Goal: Task Accomplishment & Management: Use online tool/utility

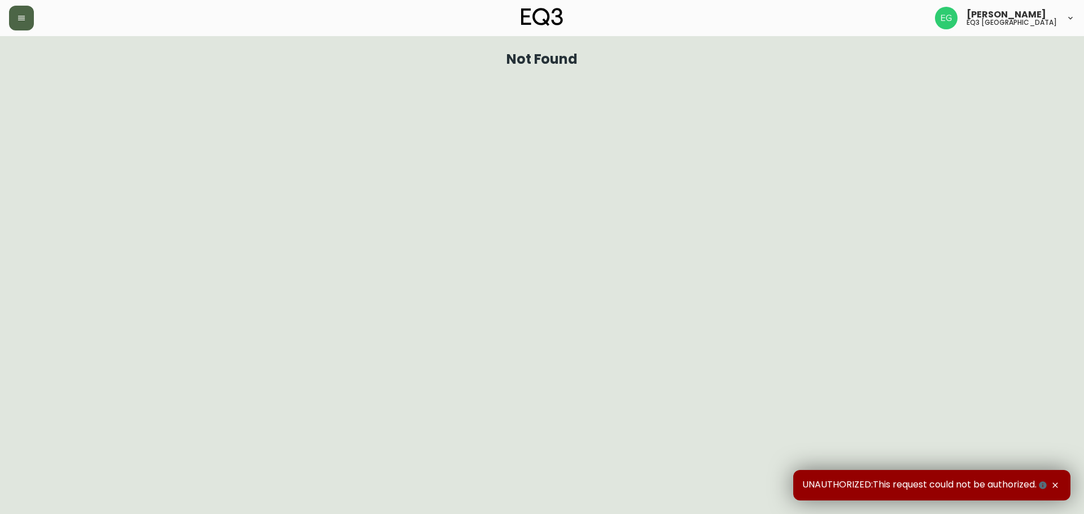
click at [23, 25] on button "button" at bounding box center [21, 18] width 25 height 25
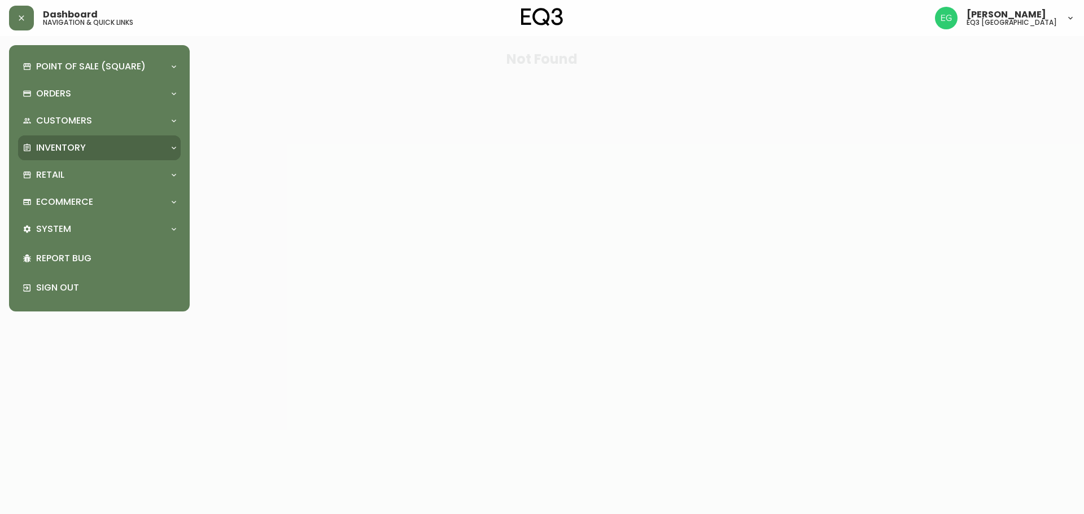
click at [100, 144] on div "Inventory" at bounding box center [94, 148] width 142 height 12
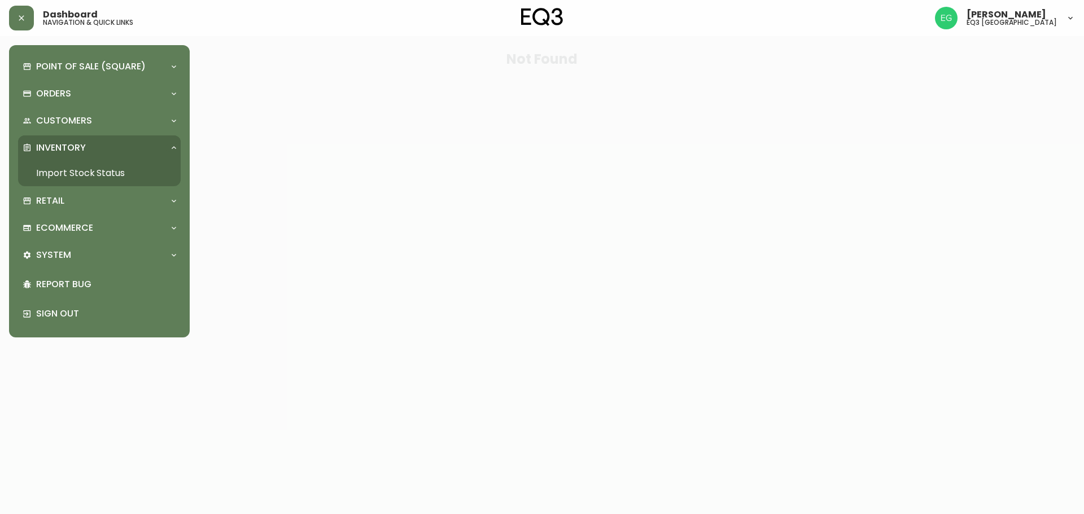
click at [98, 172] on link "Import Stock Status" at bounding box center [99, 173] width 163 height 26
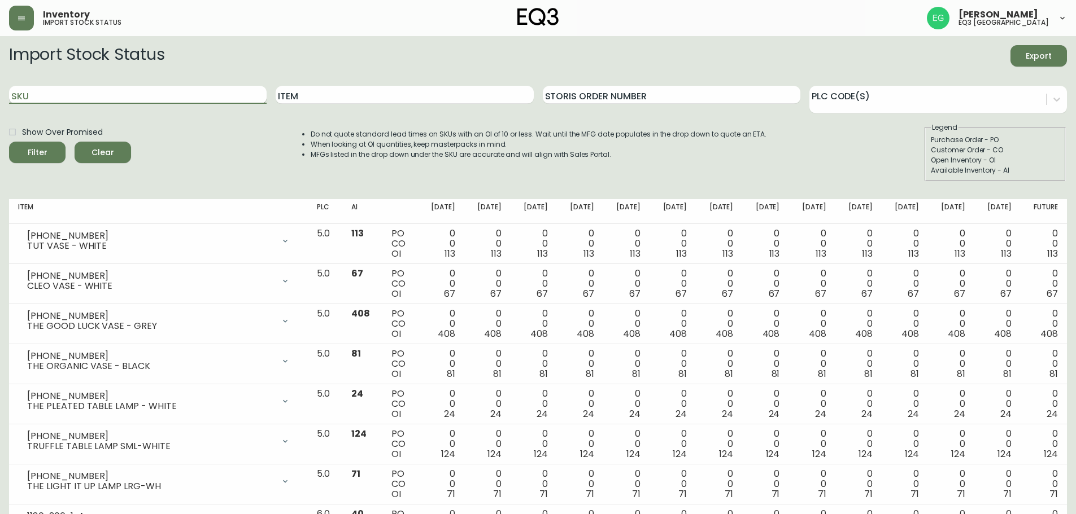
click at [146, 96] on input "SKU" at bounding box center [137, 95] width 257 height 18
paste input "7130-625-16"
type input "7130-625-16"
click at [9, 142] on button "Filter" at bounding box center [37, 152] width 56 height 21
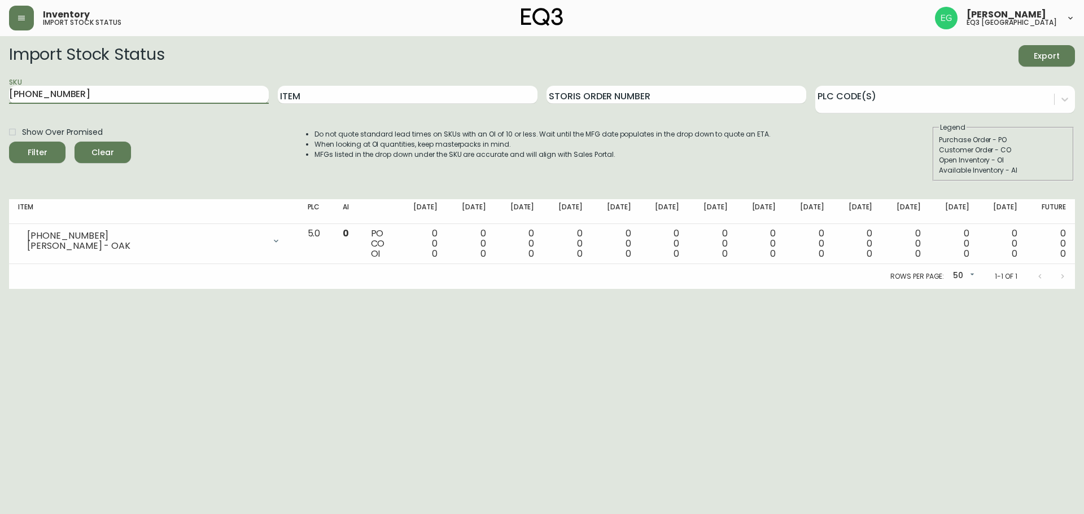
click at [132, 101] on input "7130-625-16" at bounding box center [139, 95] width 260 height 18
drag, startPoint x: 100, startPoint y: 86, endPoint x: 0, endPoint y: 86, distance: 99.9
click at [0, 86] on main "Import Stock Status Export SKU 7130-625-16 Item Storis Order Number PLC Code(s)…" at bounding box center [542, 162] width 1084 height 253
paste input "7130-626-16"
type input "7130-626-16"
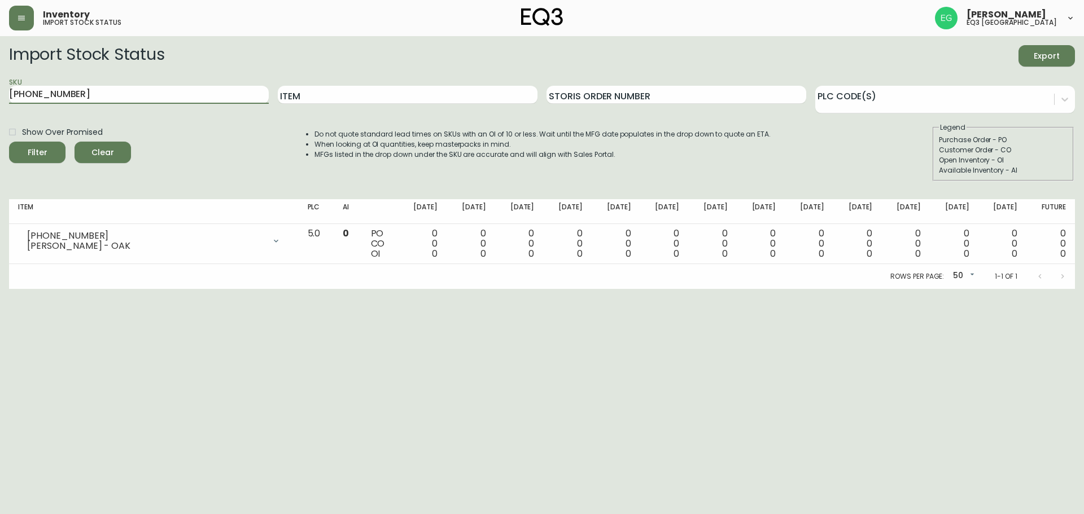
click at [9, 142] on button "Filter" at bounding box center [37, 152] width 56 height 21
drag, startPoint x: 76, startPoint y: 92, endPoint x: 0, endPoint y: 101, distance: 76.2
click at [0, 101] on main "Import Stock Status Export SKU 7130-626-16 Item Storis Order Number PLC Code(s)…" at bounding box center [542, 162] width 1084 height 253
paste input "3020-654-16-A"
type input "3020-654-16-A"
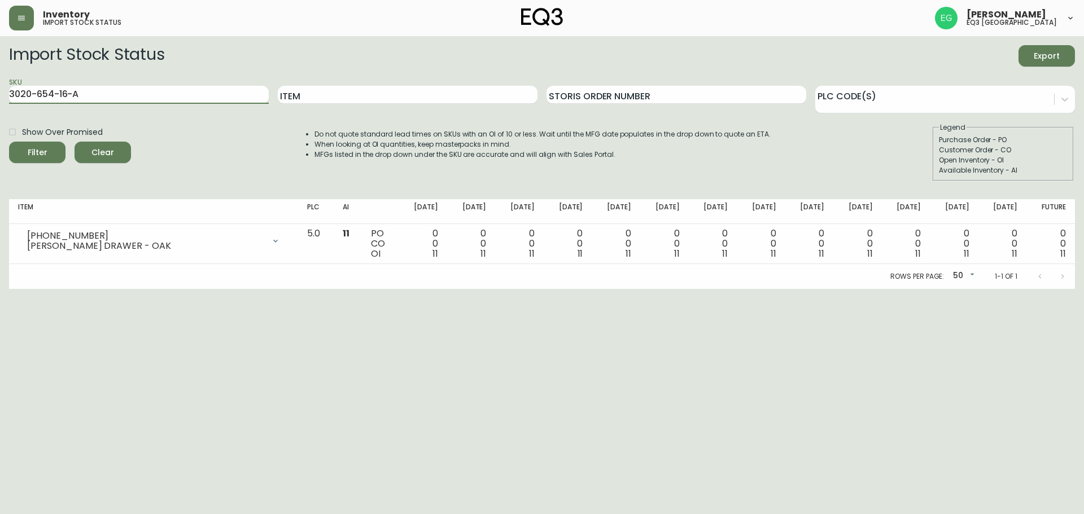
click at [9, 142] on button "Filter" at bounding box center [37, 152] width 56 height 21
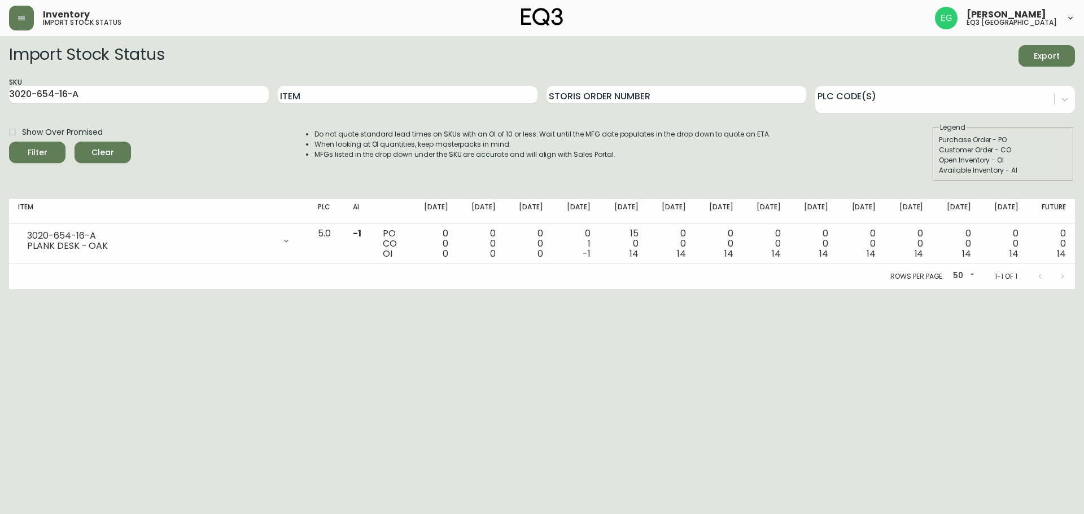
click at [1015, 289] on html "Inventory import stock status Evan Gracey eq3 burlington Import Stock Status Ex…" at bounding box center [542, 144] width 1084 height 289
